Goal: Task Accomplishment & Management: Use online tool/utility

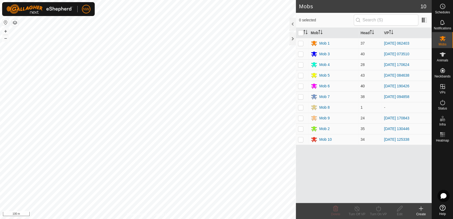
click at [299, 86] on p-checkbox at bounding box center [300, 86] width 5 height 4
checkbox input "true"
click at [357, 208] on icon at bounding box center [356, 208] width 7 height 6
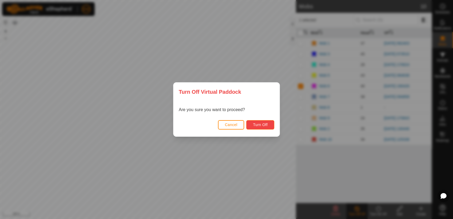
click at [266, 127] on button "Turn Off" at bounding box center [260, 124] width 28 height 9
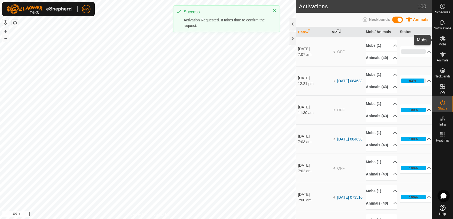
click at [444, 38] on icon at bounding box center [442, 38] width 6 height 6
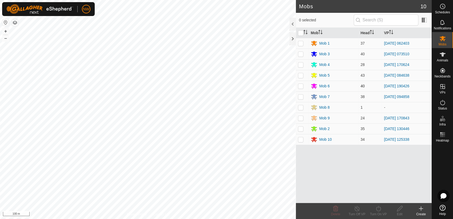
click at [301, 85] on p-checkbox at bounding box center [300, 86] width 5 height 4
checkbox input "true"
click at [378, 207] on icon at bounding box center [378, 207] width 5 height 5
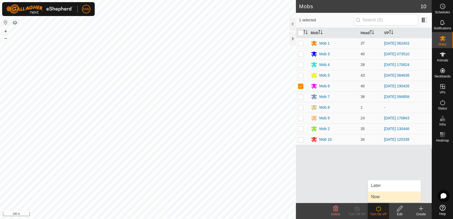
click at [376, 194] on link "Now" at bounding box center [394, 196] width 53 height 11
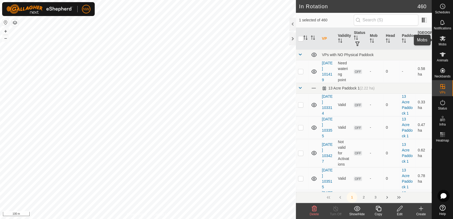
click at [441, 42] on div "Mobs" at bounding box center [441, 40] width 21 height 16
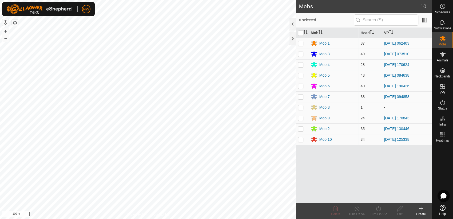
click at [301, 85] on p-checkbox at bounding box center [300, 86] width 5 height 4
checkbox input "true"
click at [378, 208] on icon at bounding box center [378, 208] width 7 height 6
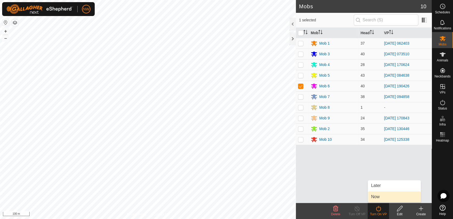
click at [378, 195] on link "Now" at bounding box center [394, 196] width 53 height 11
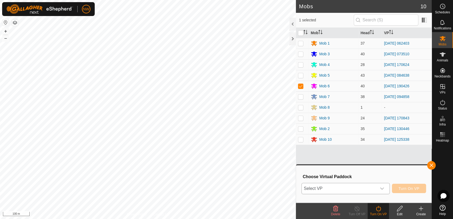
click at [382, 186] on icon "dropdown trigger" at bounding box center [382, 188] width 4 height 4
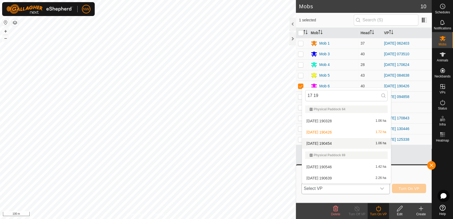
type input "17 19"
click at [334, 142] on li "[DATE] 190454 1.06 ha" at bounding box center [346, 143] width 89 height 11
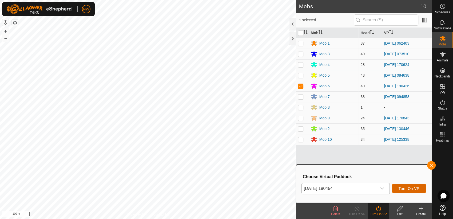
click at [409, 187] on span "Turn On VP" at bounding box center [408, 188] width 21 height 4
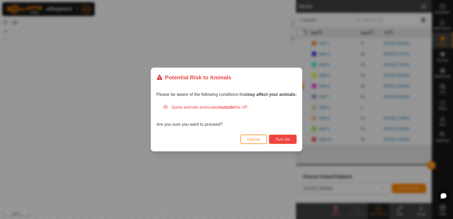
click at [281, 137] on span "Turn On" at bounding box center [282, 139] width 14 height 4
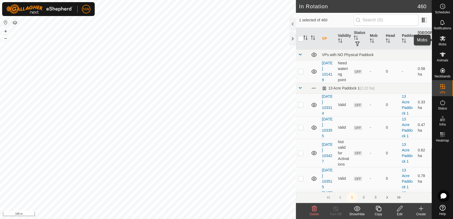
click at [443, 41] on icon at bounding box center [442, 38] width 6 height 5
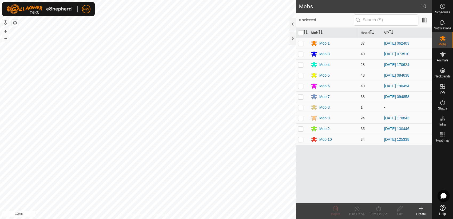
click at [301, 118] on p-checkbox at bounding box center [300, 118] width 5 height 4
checkbox input "true"
click at [378, 207] on icon at bounding box center [378, 208] width 7 height 6
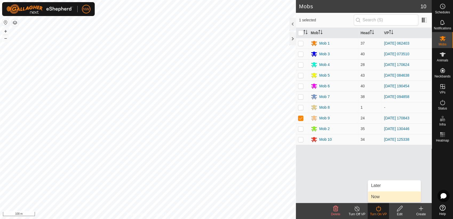
click at [379, 195] on link "Now" at bounding box center [394, 196] width 53 height 11
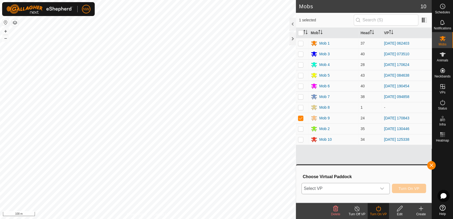
click at [384, 188] on icon "dropdown trigger" at bounding box center [382, 188] width 4 height 4
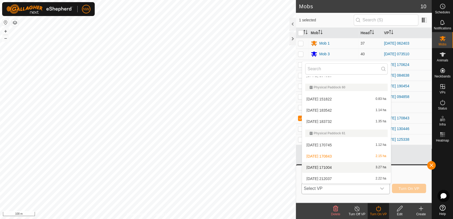
scroll to position [4301, 0]
click at [331, 164] on li "[DATE] [DATE] 3.27 ha" at bounding box center [346, 167] width 89 height 11
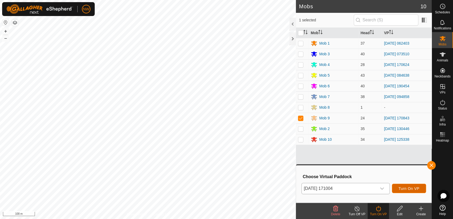
click at [412, 187] on span "Turn On VP" at bounding box center [408, 188] width 21 height 4
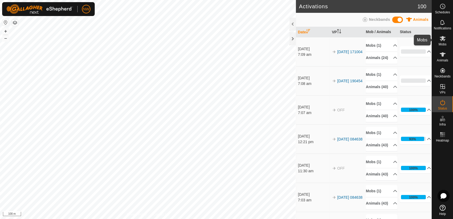
click at [444, 41] on icon at bounding box center [442, 38] width 6 height 6
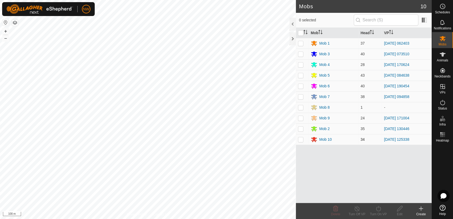
click at [300, 138] on p-checkbox at bounding box center [300, 139] width 5 height 4
checkbox input "true"
click at [377, 208] on icon at bounding box center [378, 208] width 7 height 6
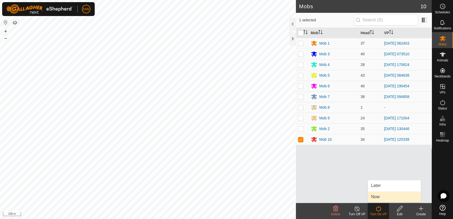
click at [379, 197] on link "Now" at bounding box center [394, 196] width 53 height 11
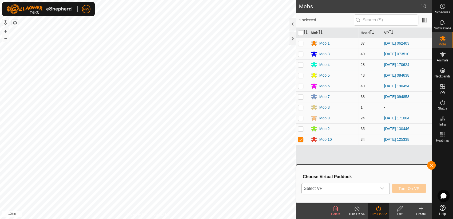
click at [384, 186] on icon "dropdown trigger" at bounding box center [382, 188] width 4 height 4
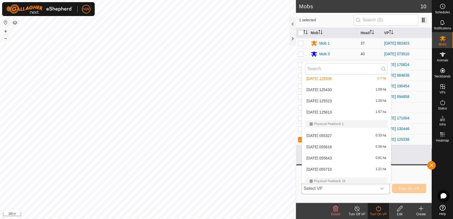
scroll to position [1423, 0]
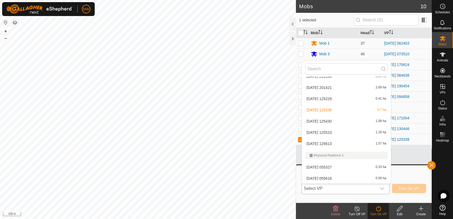
click at [317, 119] on li "[DATE] 125430 1.09 ha" at bounding box center [346, 121] width 89 height 11
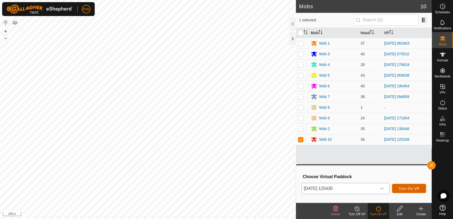
click at [405, 187] on span "Turn On VP" at bounding box center [408, 188] width 21 height 4
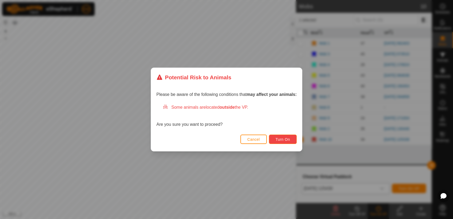
click at [286, 138] on span "Turn On" at bounding box center [282, 139] width 14 height 4
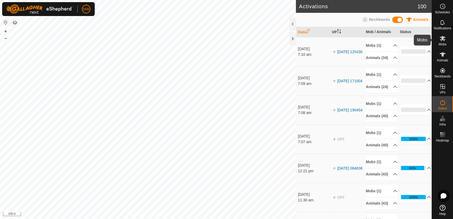
click at [443, 41] on icon at bounding box center [442, 38] width 6 height 6
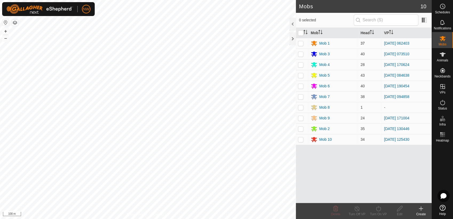
click at [301, 42] on p-checkbox at bounding box center [300, 43] width 5 height 4
checkbox input "true"
click at [378, 208] on icon at bounding box center [378, 208] width 7 height 6
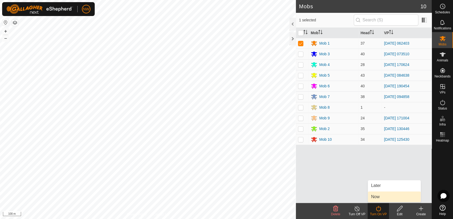
click at [379, 197] on link "Now" at bounding box center [394, 196] width 53 height 11
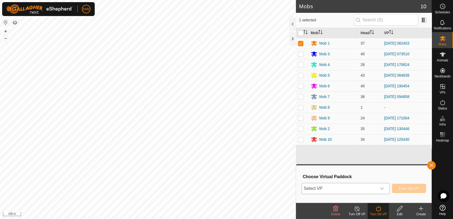
click at [382, 187] on icon "dropdown trigger" at bounding box center [382, 188] width 4 height 4
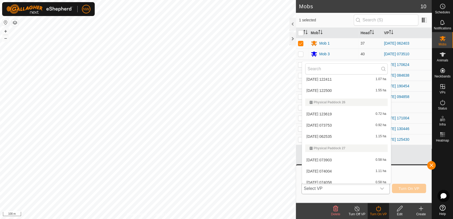
scroll to position [2703, 0]
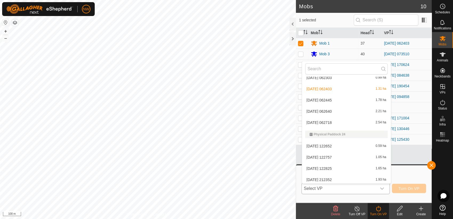
click at [331, 98] on li "[DATE] 062445 1.78 ha" at bounding box center [346, 100] width 89 height 11
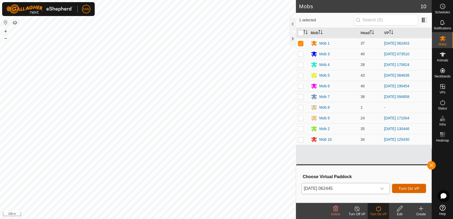
click at [403, 186] on span "Turn On VP" at bounding box center [408, 188] width 21 height 4
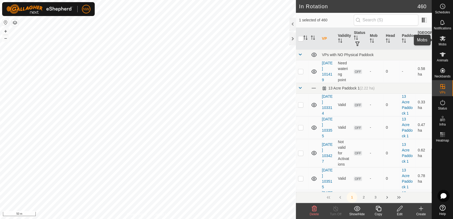
click at [441, 40] on icon at bounding box center [442, 38] width 6 height 6
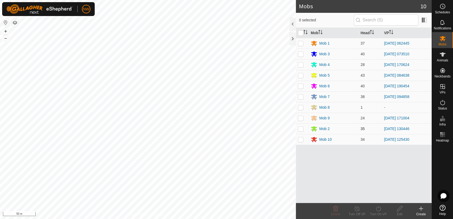
click at [301, 129] on p-checkbox at bounding box center [300, 128] width 5 height 4
checkbox input "true"
click at [356, 208] on line at bounding box center [356, 208] width 4 height 4
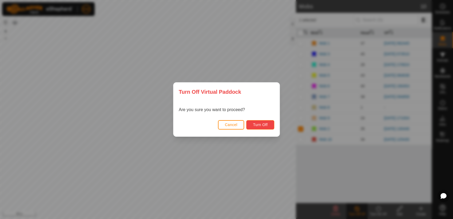
click at [267, 123] on span "Turn Off" at bounding box center [260, 124] width 15 height 4
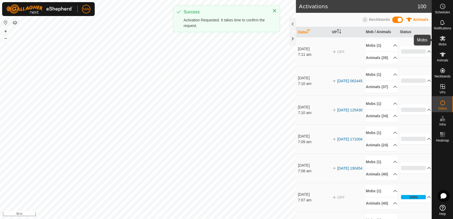
click at [440, 38] on icon at bounding box center [442, 38] width 6 height 6
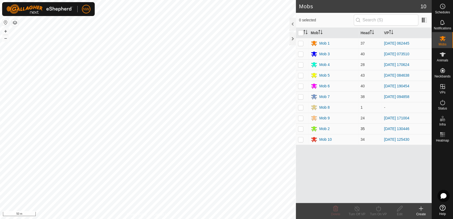
click at [300, 128] on p-checkbox at bounding box center [300, 128] width 5 height 4
checkbox input "true"
click at [379, 209] on icon at bounding box center [378, 208] width 7 height 6
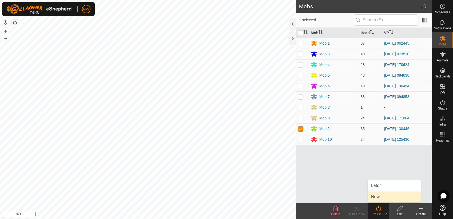
click at [377, 196] on link "Now" at bounding box center [394, 196] width 53 height 11
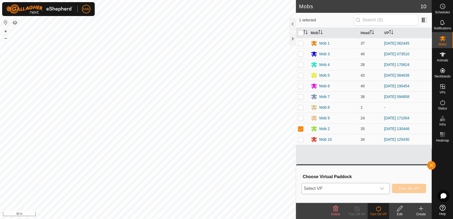
click at [384, 186] on icon "dropdown trigger" at bounding box center [382, 188] width 4 height 4
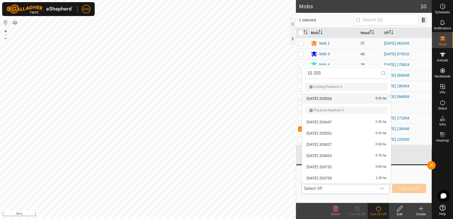
type input "15 203"
click at [331, 95] on li "[DATE] 203916 0.41 ha" at bounding box center [346, 98] width 89 height 11
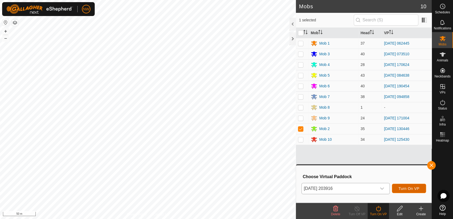
click at [404, 184] on button "Turn On VP" at bounding box center [409, 187] width 34 height 9
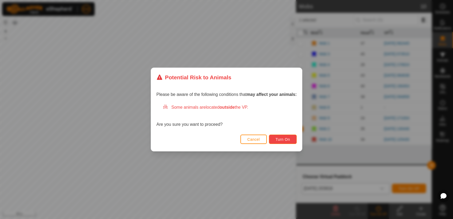
click at [288, 136] on button "Turn On" at bounding box center [283, 138] width 28 height 9
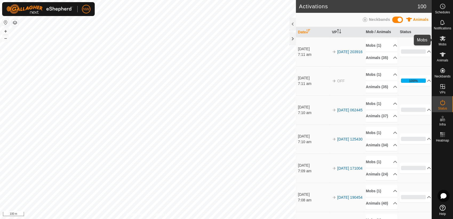
click at [445, 38] on icon at bounding box center [442, 38] width 6 height 6
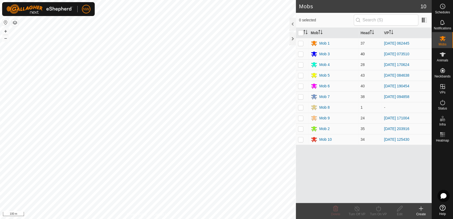
click at [301, 53] on p-checkbox at bounding box center [300, 54] width 5 height 4
checkbox input "true"
click at [379, 210] on icon at bounding box center [378, 207] width 5 height 5
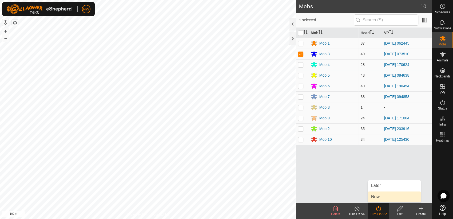
click at [376, 196] on link "Now" at bounding box center [394, 196] width 53 height 11
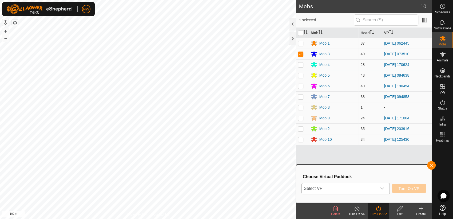
click at [384, 187] on icon "dropdown trigger" at bounding box center [382, 188] width 4 height 4
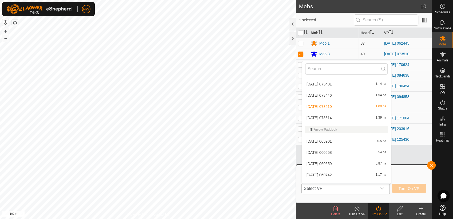
scroll to position [266, 0]
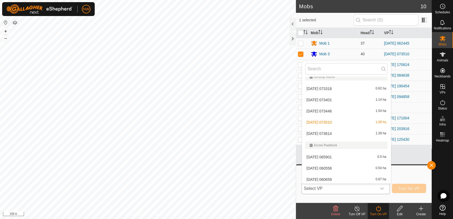
click at [331, 131] on li "[DATE] 073614 1.39 ha" at bounding box center [346, 133] width 89 height 11
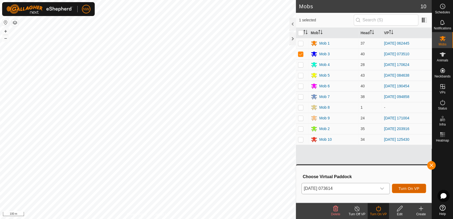
click at [404, 187] on span "Turn On VP" at bounding box center [408, 188] width 21 height 4
